Goal: Task Accomplishment & Management: Use online tool/utility

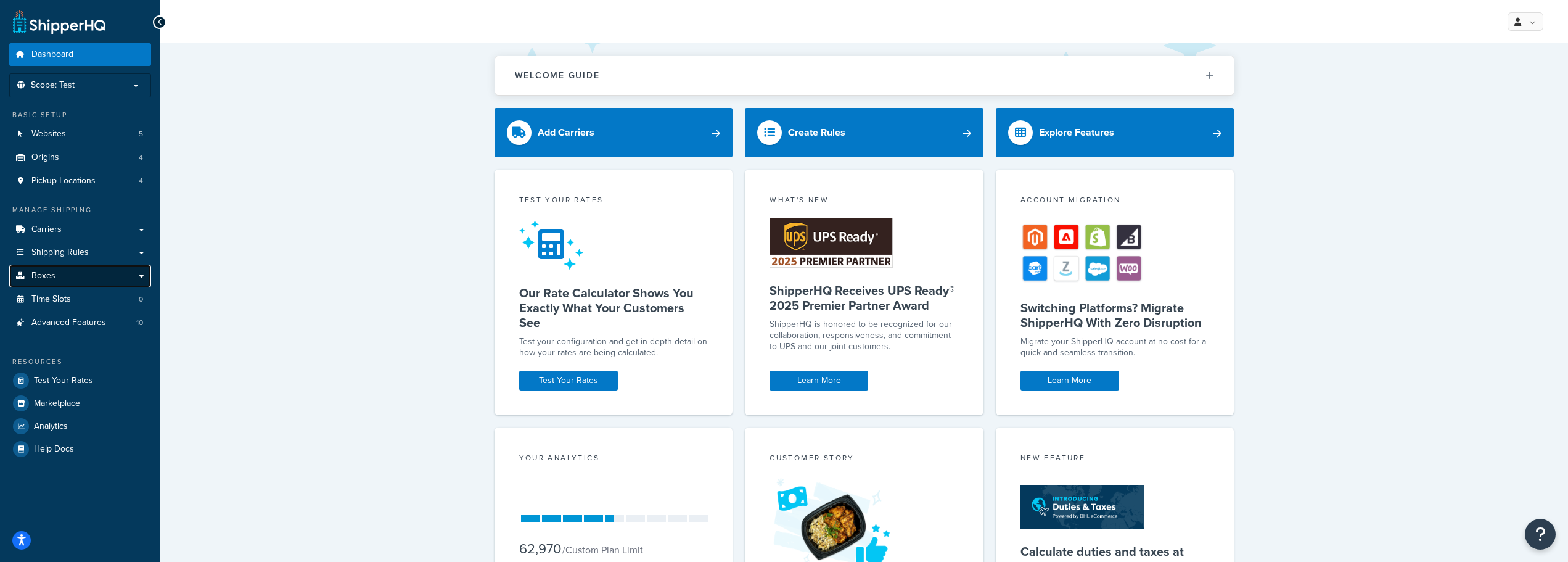
click at [59, 283] on link "Boxes" at bounding box center [80, 276] width 142 height 23
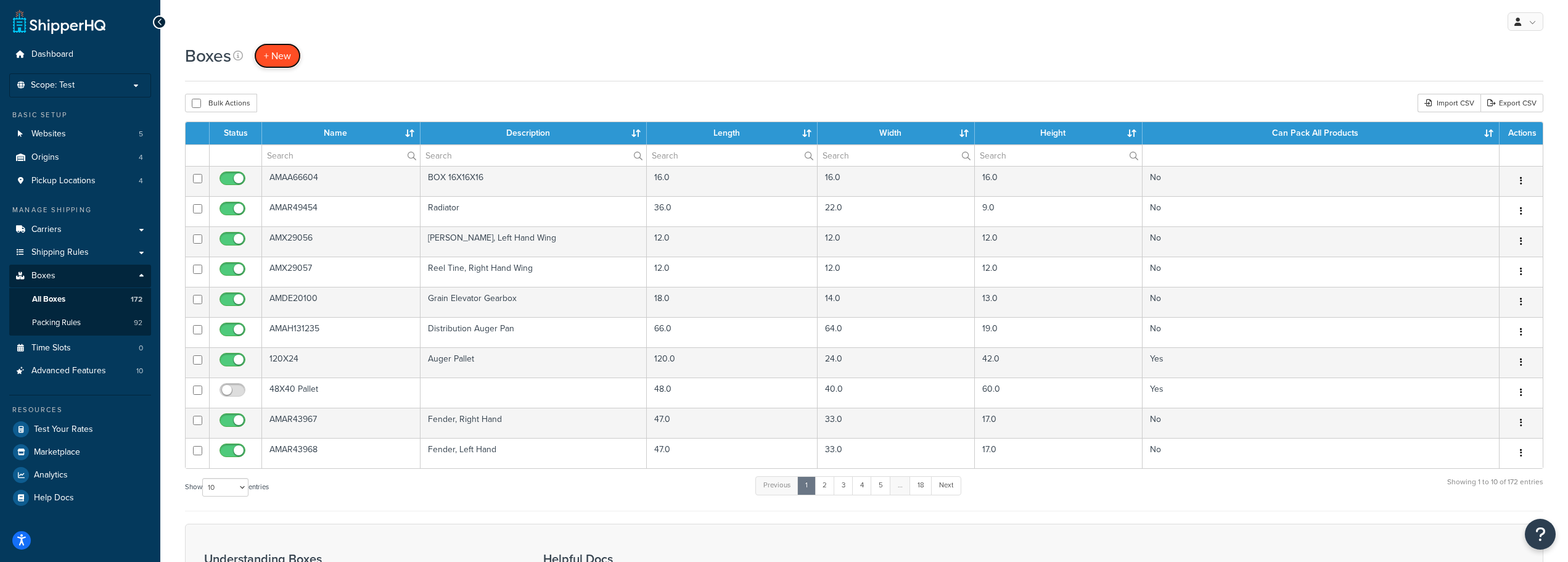
click at [283, 53] on span "+ New" at bounding box center [278, 56] width 27 height 14
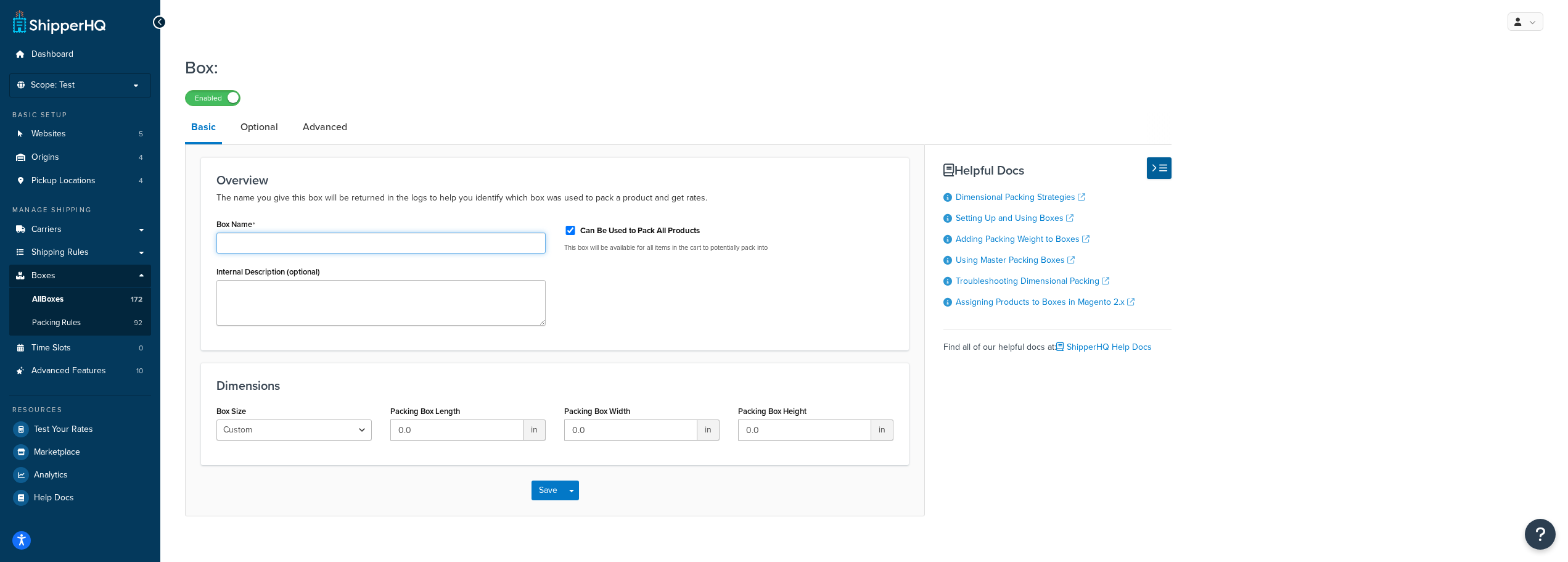
click at [253, 243] on input "Box Name" at bounding box center [381, 243] width 329 height 21
paste input "AM1473823"
type input "AM1473823"
click at [573, 230] on input "Can Be Used to Pack All Products" at bounding box center [571, 230] width 12 height 9
checkbox input "false"
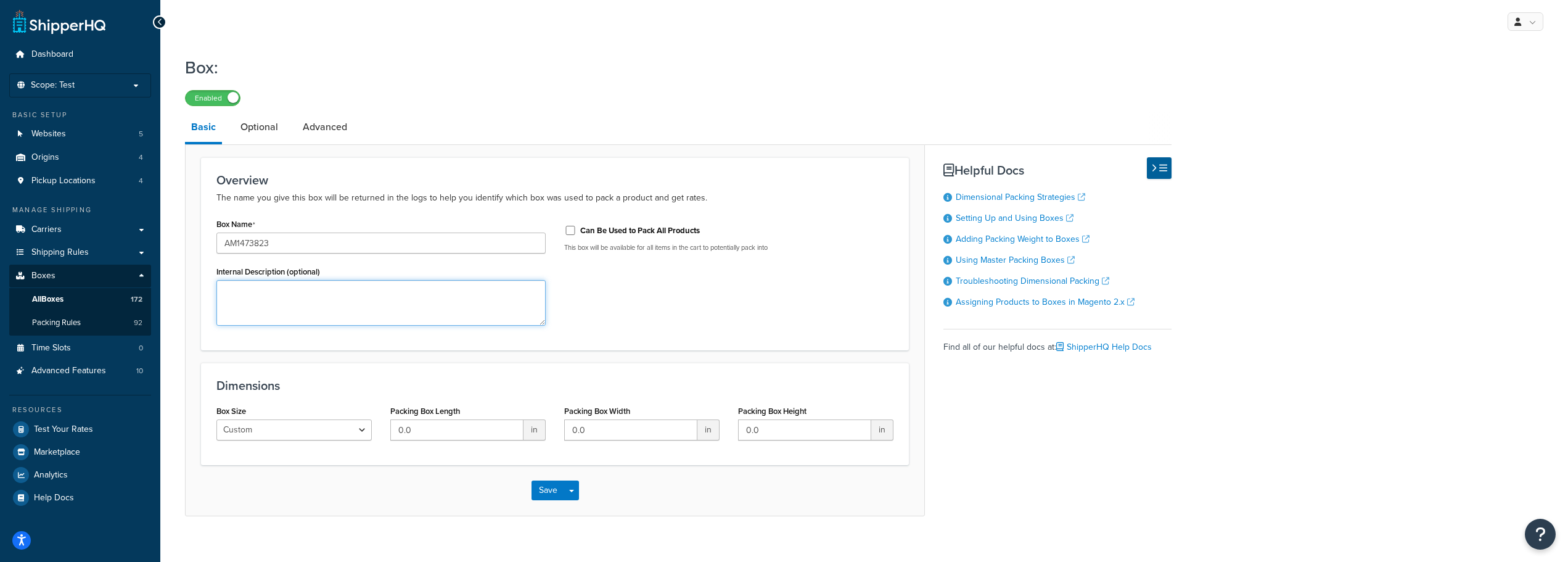
click at [373, 299] on textarea "Internal Description (optional)" at bounding box center [381, 303] width 329 height 46
paste textarea "Seat and Suspension Assembly, Yellow Vinyl"
type textarea "Seat and Suspension Assembly, Yellow Vinyl"
click at [425, 415] on label "Packing Box Length" at bounding box center [425, 411] width 70 height 9
click at [425, 419] on input "0.0" at bounding box center [457, 430] width 133 height 21
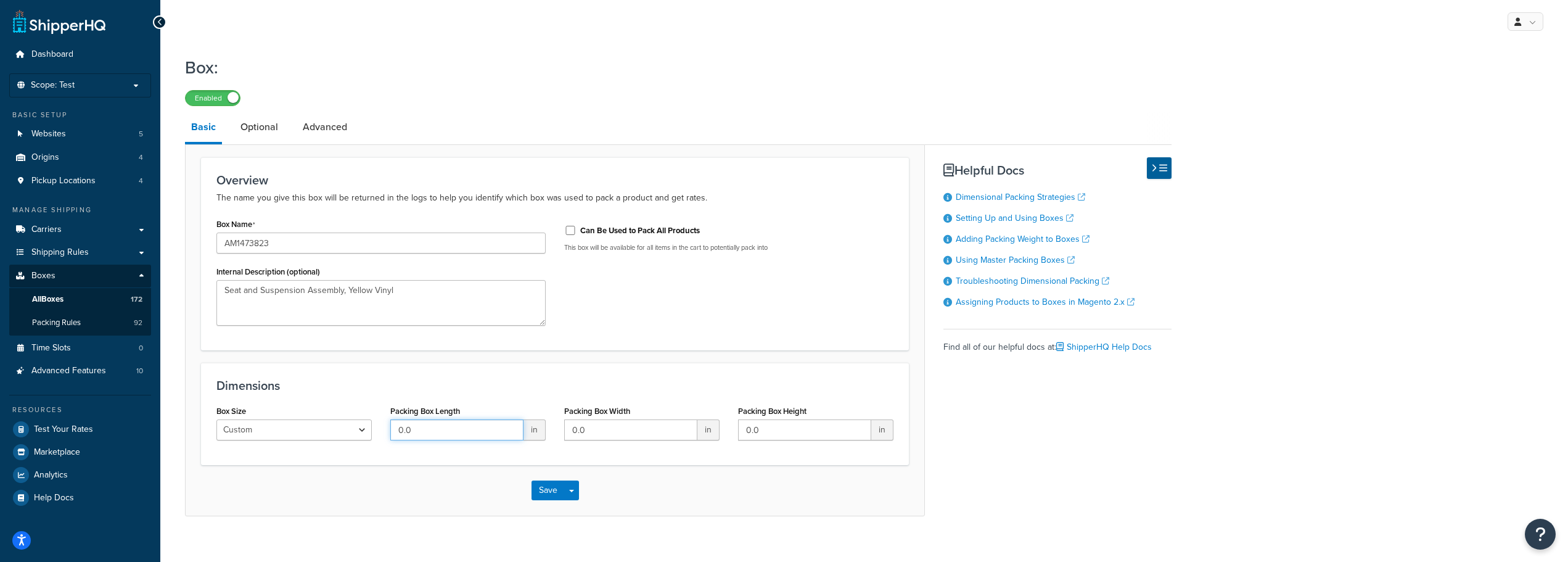
click at [425, 423] on input "0.0" at bounding box center [457, 430] width 133 height 21
type input "27"
type input "26"
type input "23"
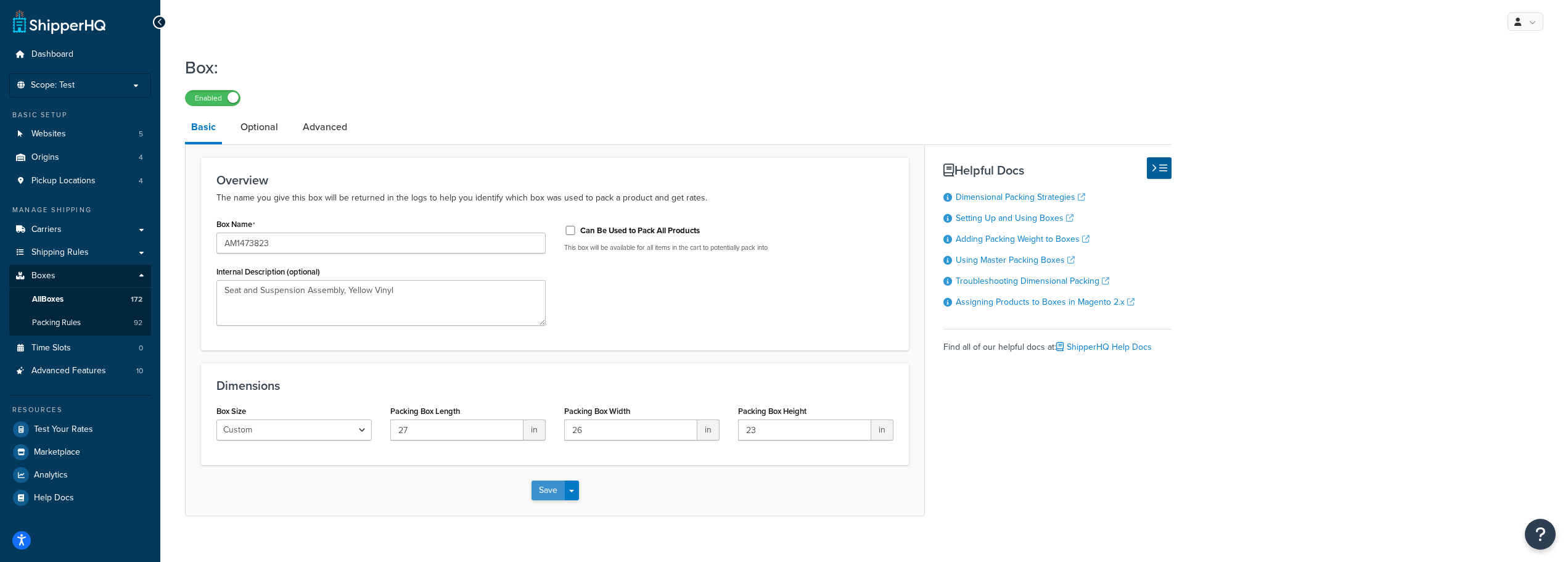
click at [554, 491] on button "Save" at bounding box center [548, 490] width 33 height 20
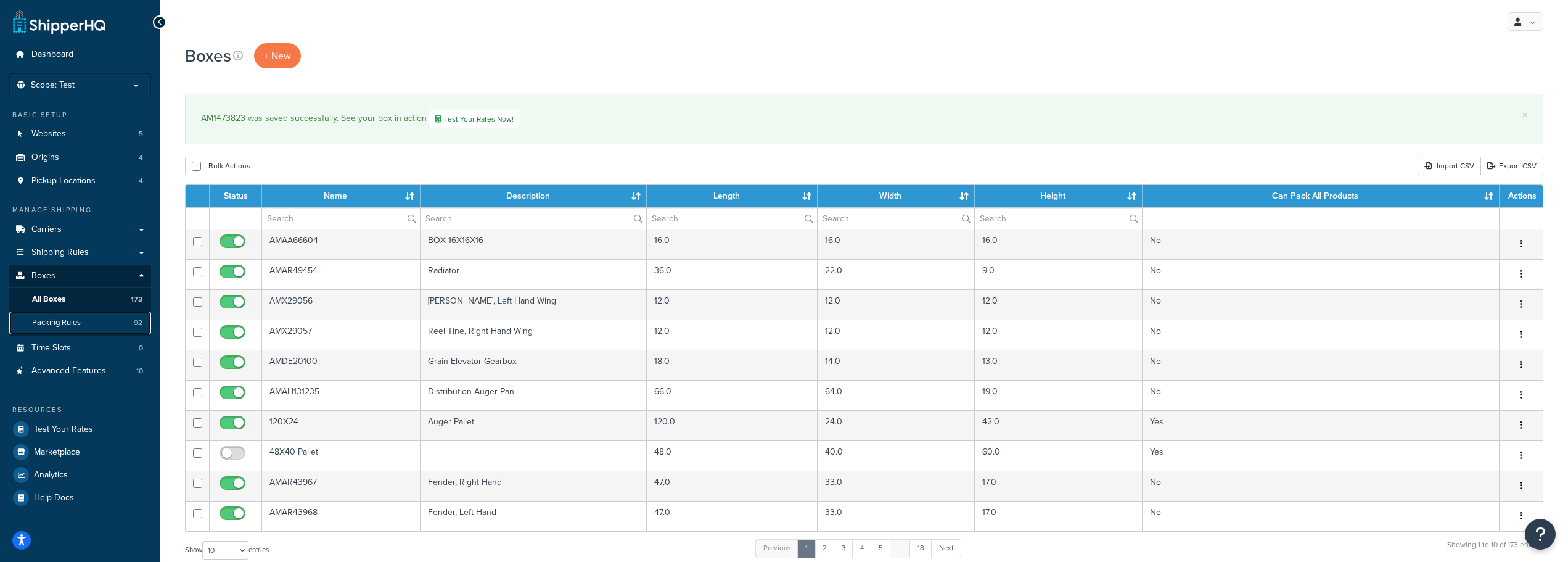
click at [57, 321] on span "Packing Rules" at bounding box center [56, 322] width 49 height 11
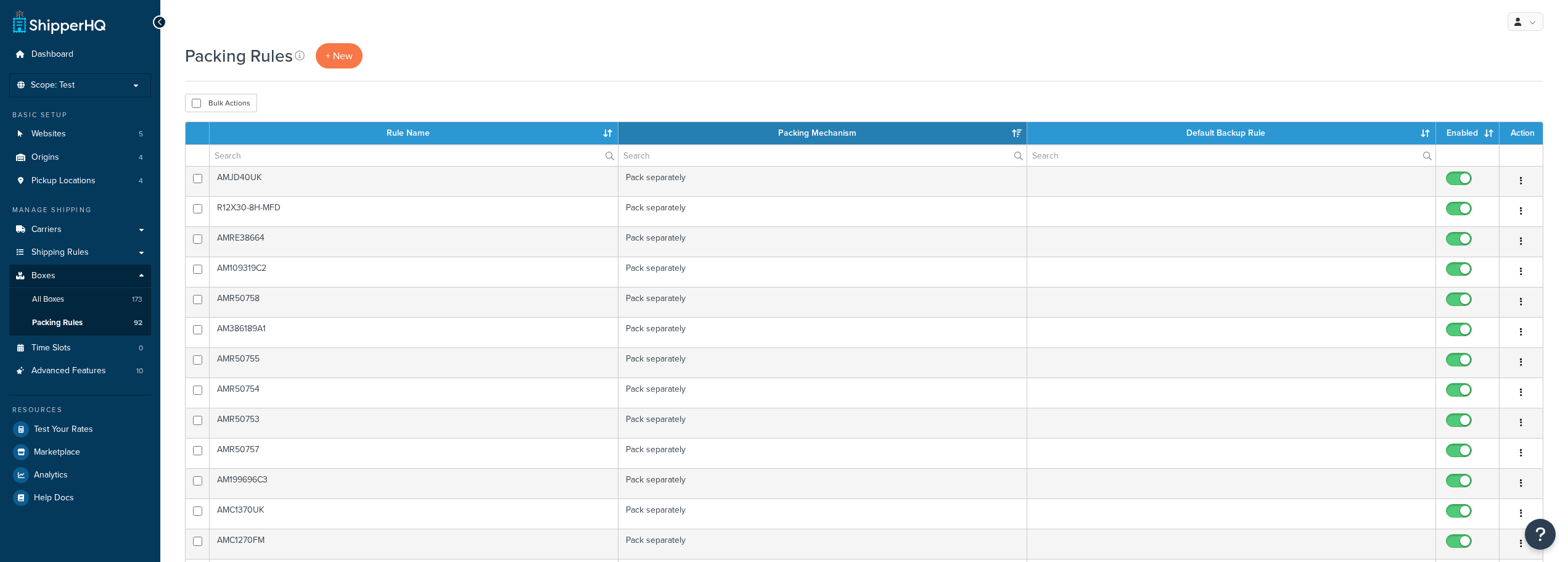
select select "15"
click at [354, 49] on link "+ New" at bounding box center [339, 56] width 47 height 26
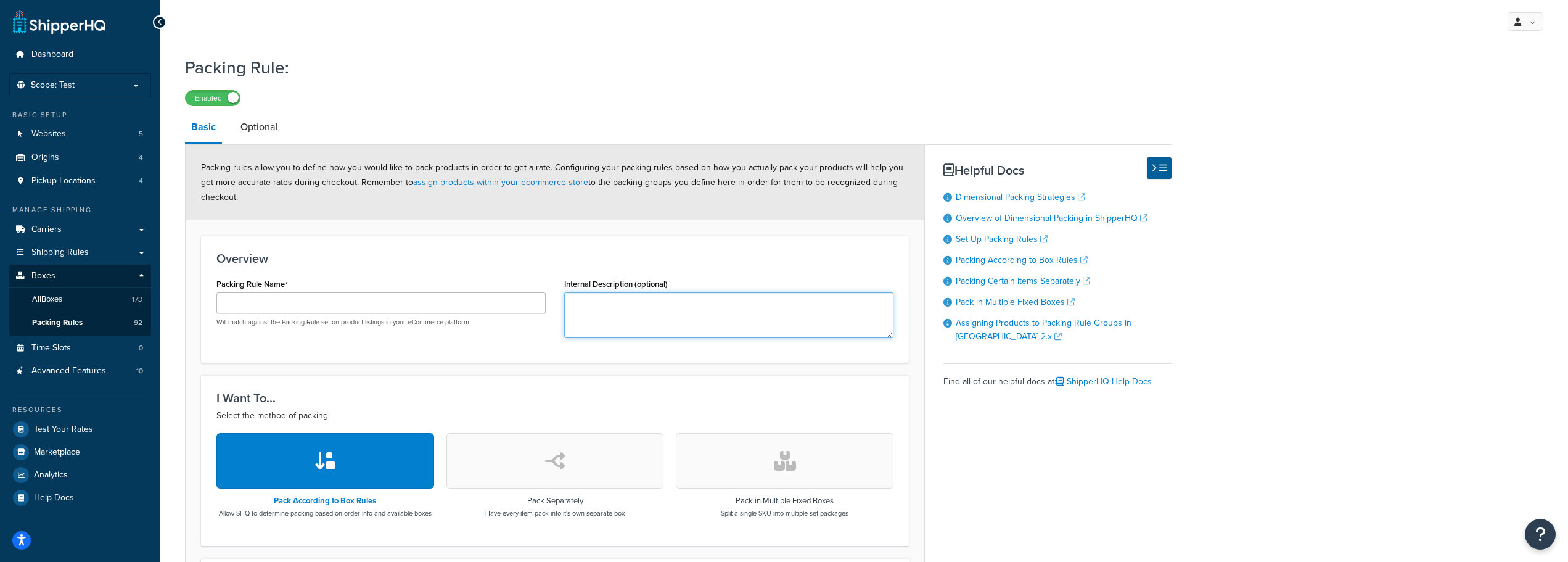
click at [614, 295] on textarea "Internal Description (optional)" at bounding box center [729, 315] width 329 height 46
paste textarea "Seat and Suspension Assembly, Yellow Vinyl"
type textarea "Seat and Suspension Assembly, Yellow Vinyl"
click at [322, 306] on input "Packing Rule Name" at bounding box center [381, 303] width 329 height 21
paste input "AM1473823"
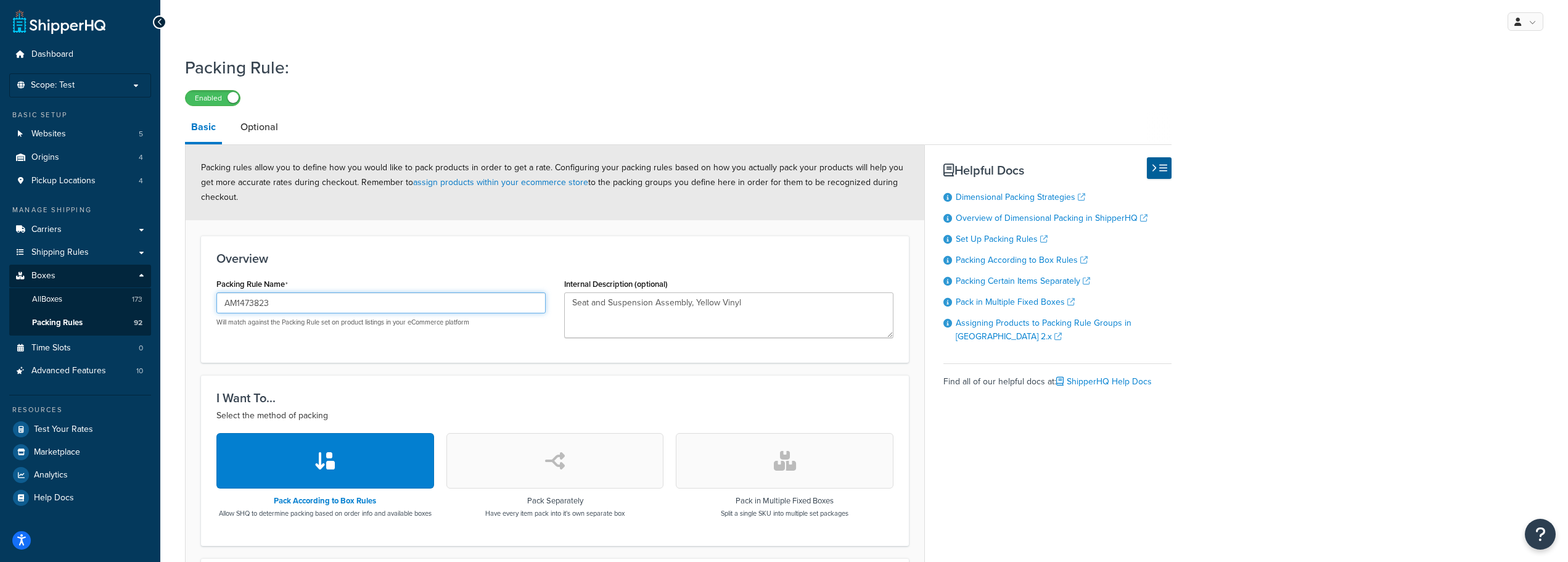
type input "AM1473823"
click at [500, 473] on button "button" at bounding box center [555, 460] width 218 height 56
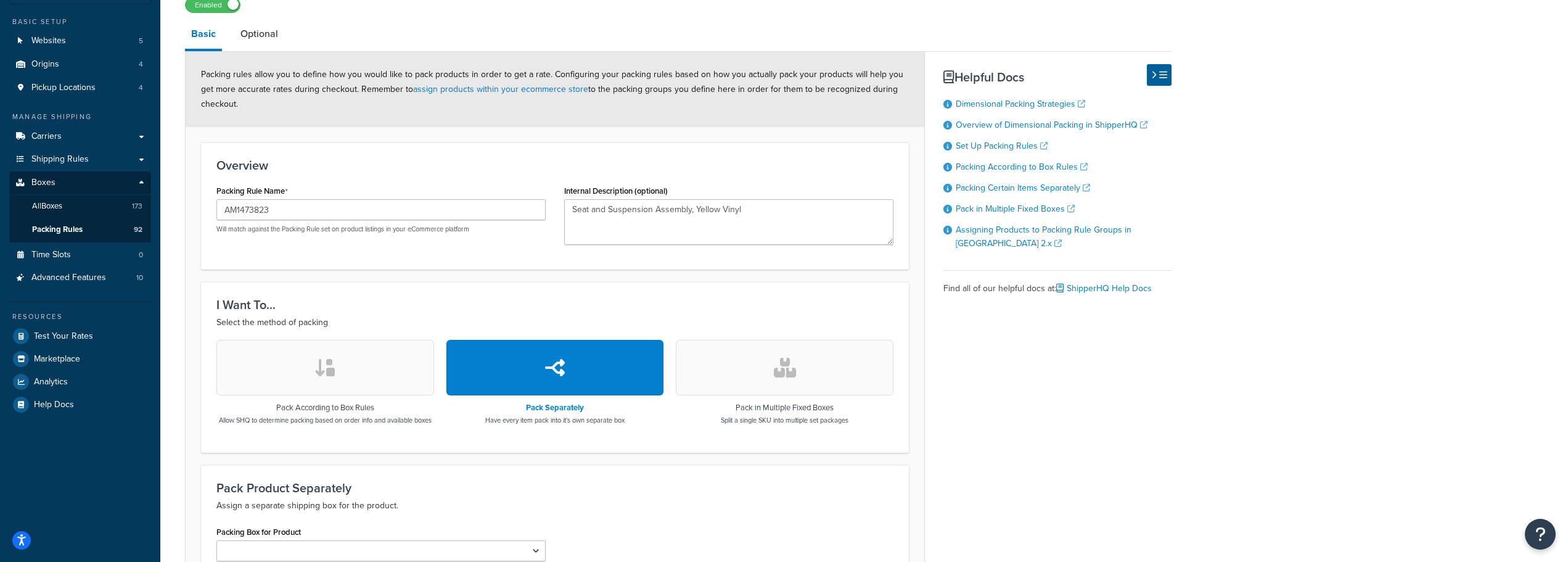
scroll to position [185, 0]
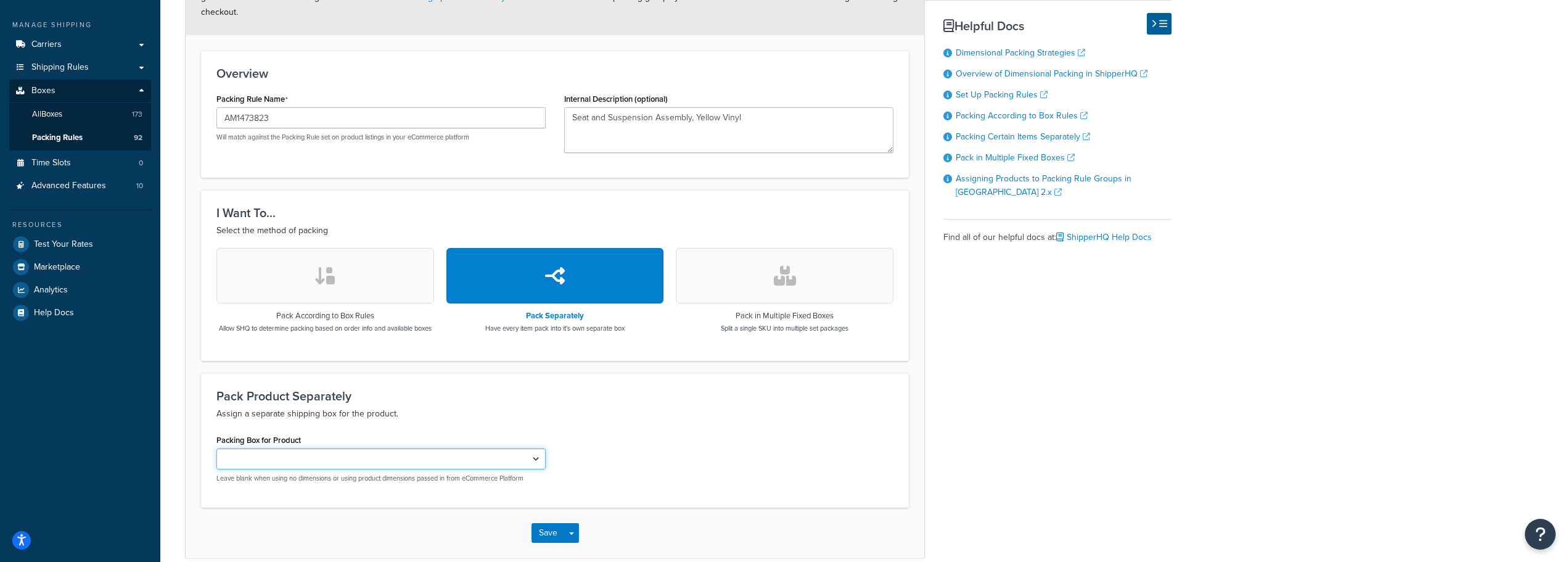
click at [530, 469] on select "AMAA66604 AMAR49454 AMX29056 AMX29057 AMDE20100 AMAH131235 AMAR43967 AMAR43968 …" at bounding box center [381, 459] width 329 height 21
select select "740418"
click at [216, 458] on select "AMAA66604 AMAR49454 AMX29056 AMX29057 AMDE20100 AMAH131235 AMAR43967 AMAR43968 …" at bounding box center [381, 459] width 329 height 21
click at [551, 538] on button "Save" at bounding box center [548, 533] width 33 height 20
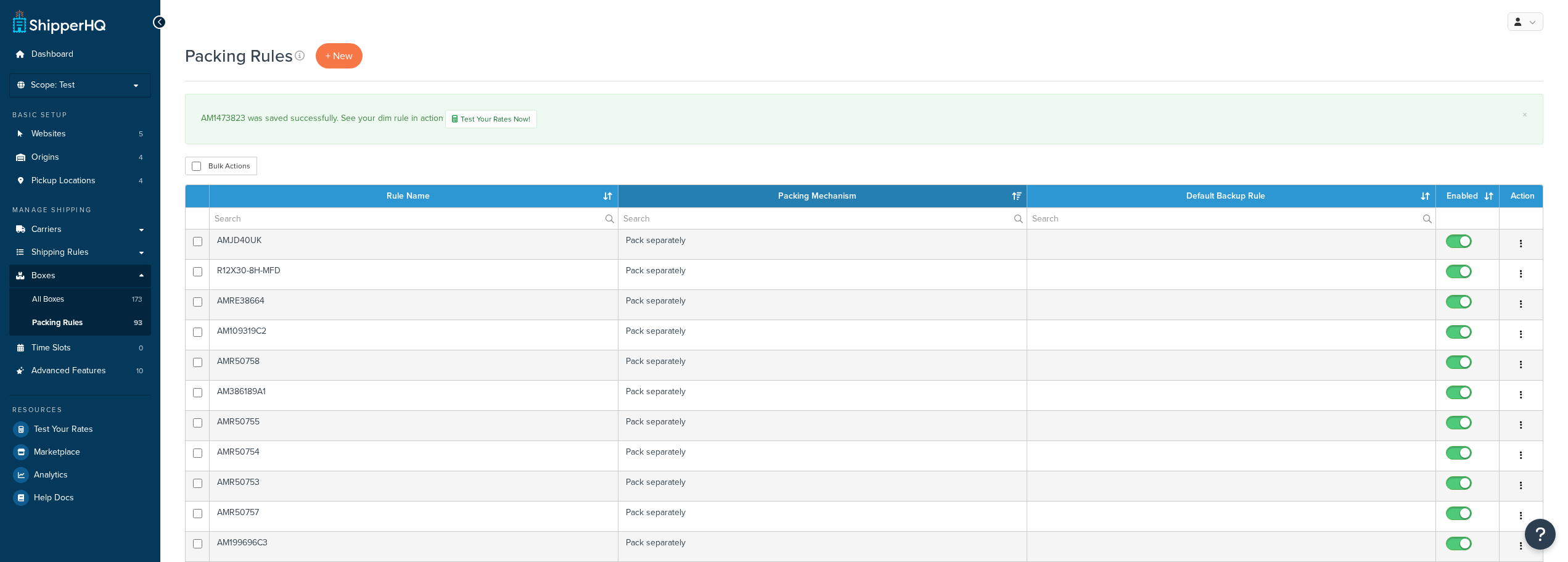
select select "15"
